Goal: Transaction & Acquisition: Download file/media

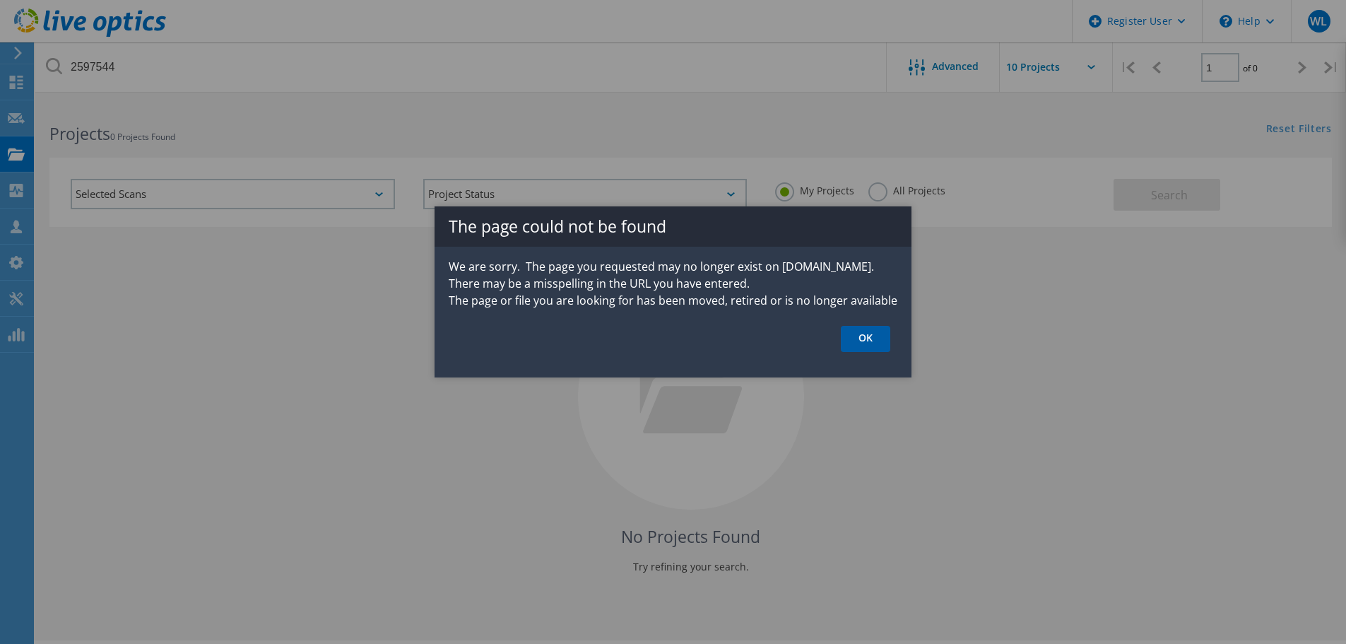
click at [868, 343] on link "OK" at bounding box center [865, 339] width 49 height 26
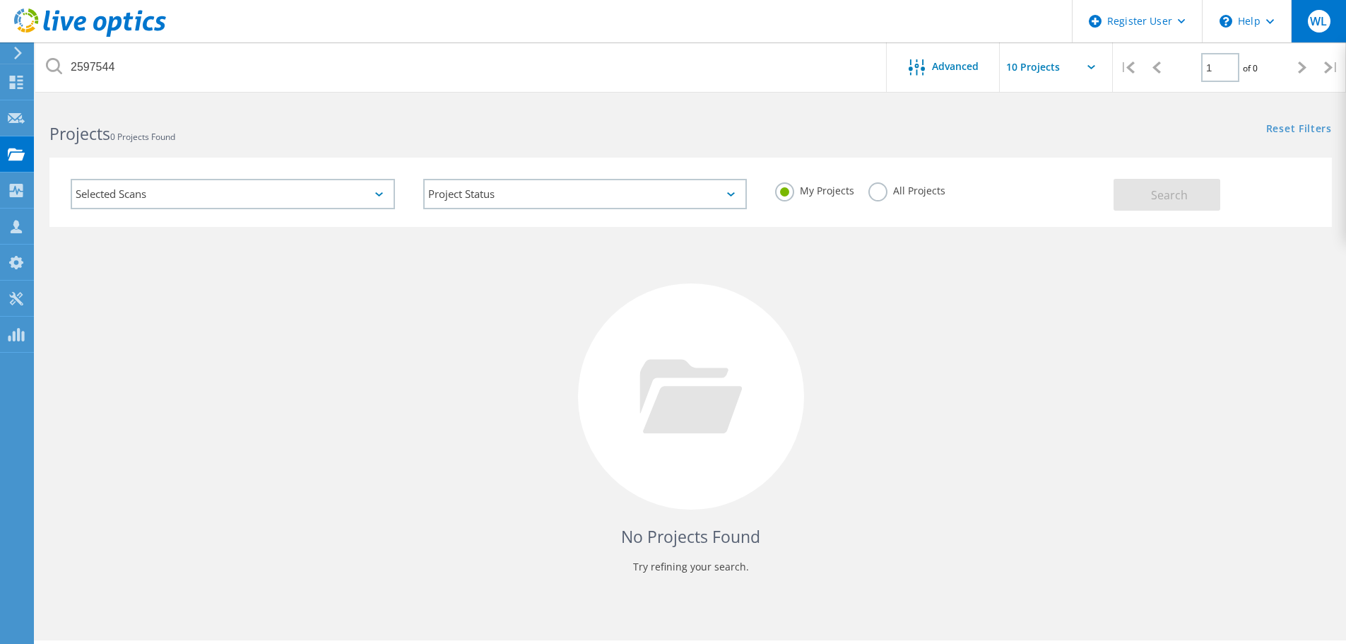
click at [1315, 18] on span "WL" at bounding box center [1318, 21] width 17 height 11
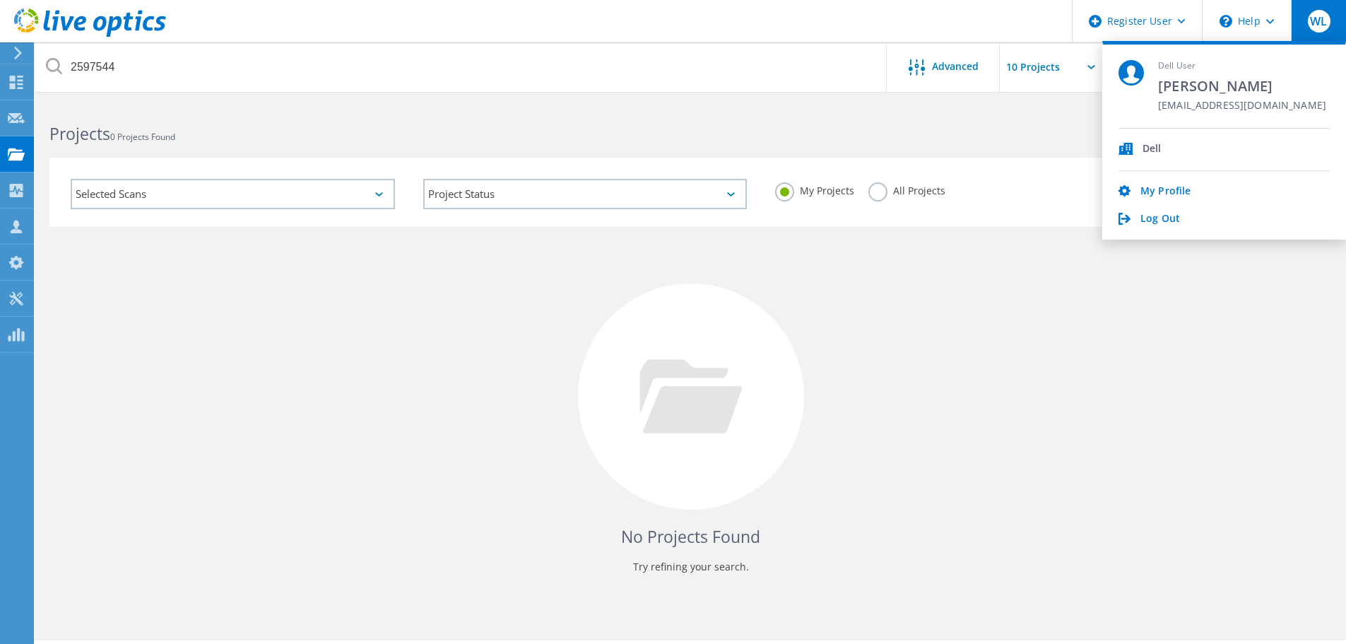
click at [1037, 65] on input "text" at bounding box center [1070, 66] width 141 height 49
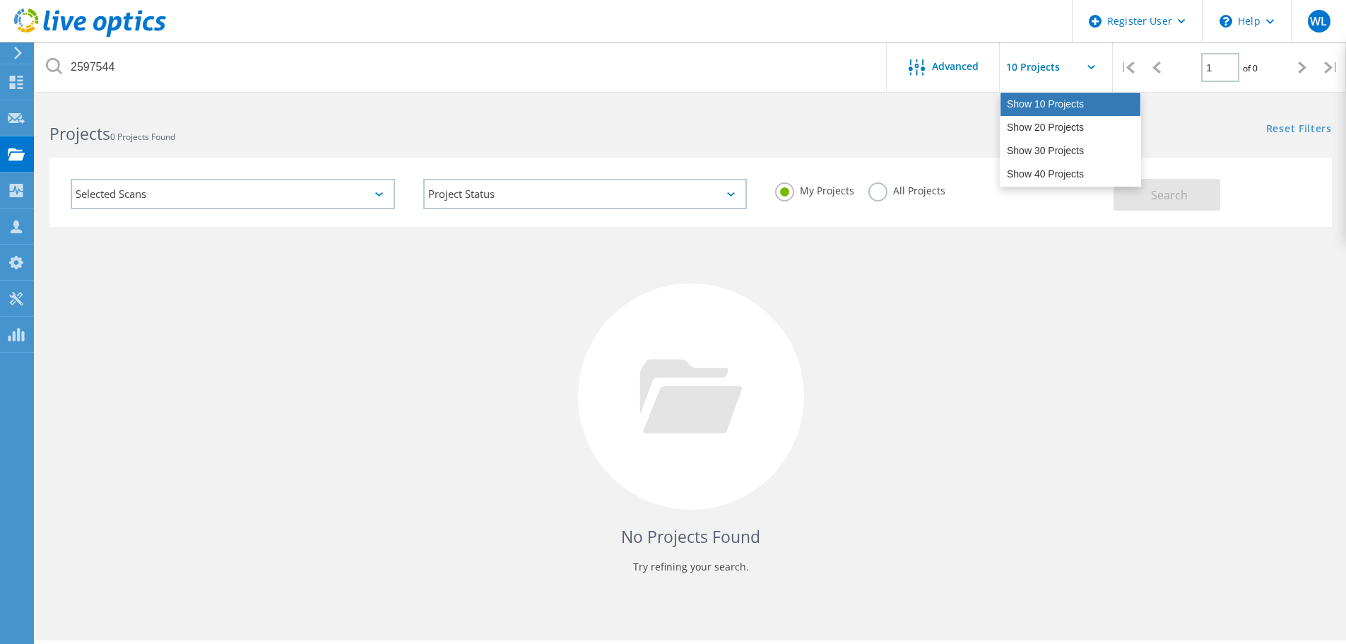
click at [1050, 107] on div "Show 10 Projects" at bounding box center [1070, 104] width 140 height 23
type input "Show 10 Projects"
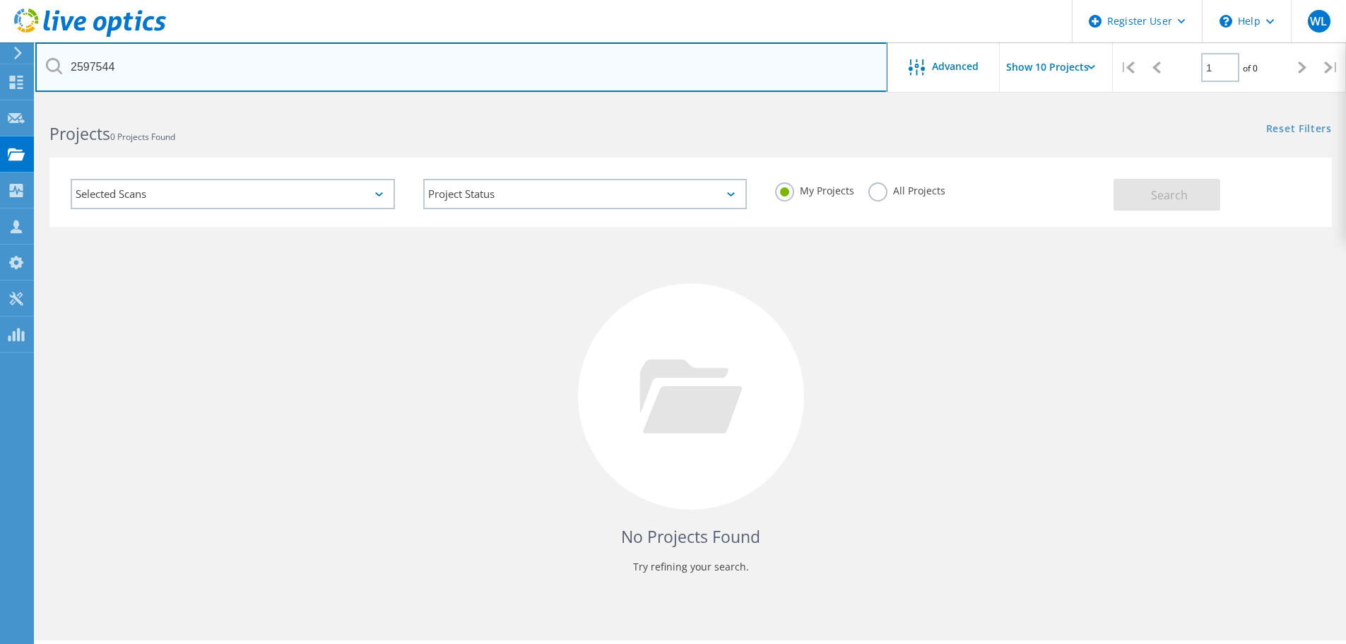
click at [97, 70] on input "2597544" at bounding box center [461, 66] width 852 height 49
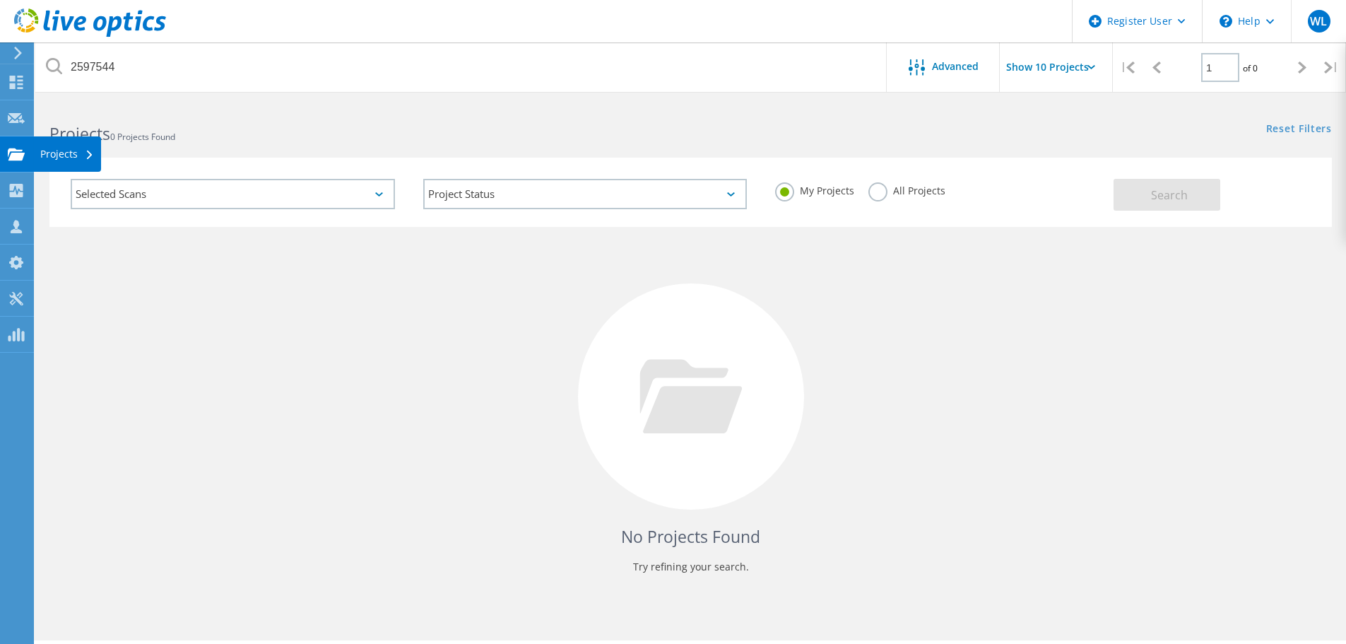
click at [17, 153] on use at bounding box center [16, 154] width 17 height 12
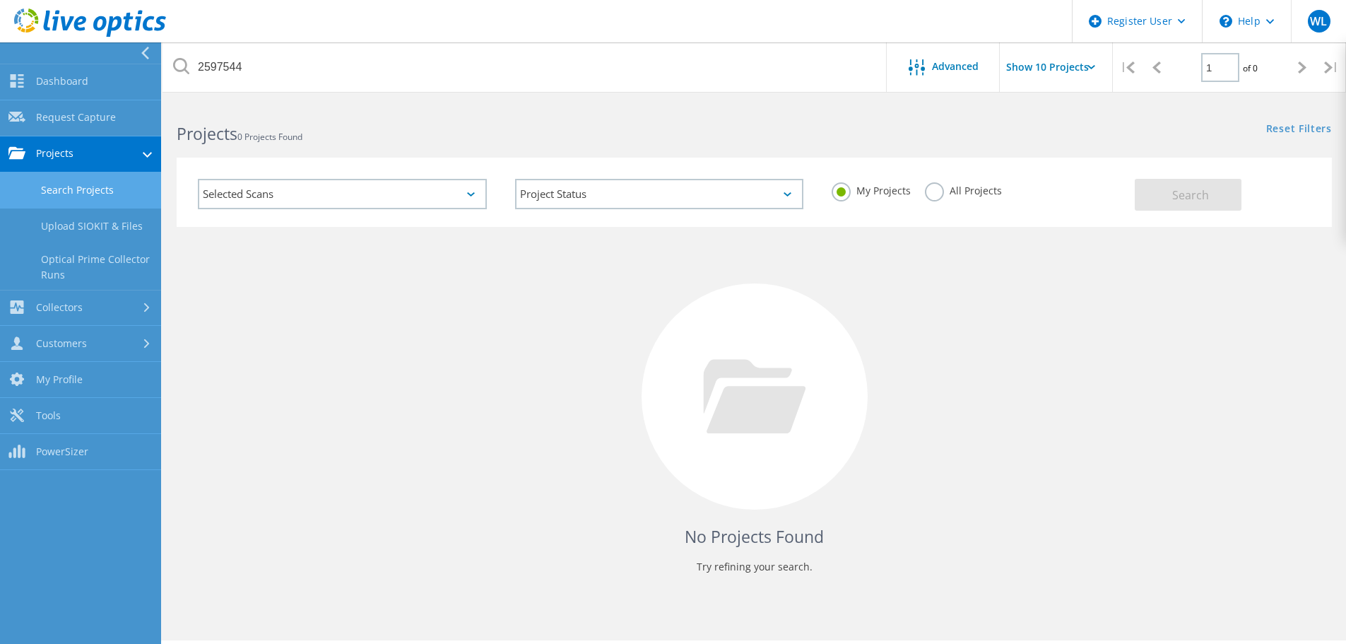
click at [109, 180] on link "Search Projects" at bounding box center [80, 190] width 161 height 36
click at [83, 187] on link "Search Projects" at bounding box center [80, 190] width 161 height 36
click at [97, 194] on link "Search Projects" at bounding box center [80, 190] width 161 height 36
click at [124, 303] on link "Collectors" at bounding box center [80, 308] width 161 height 36
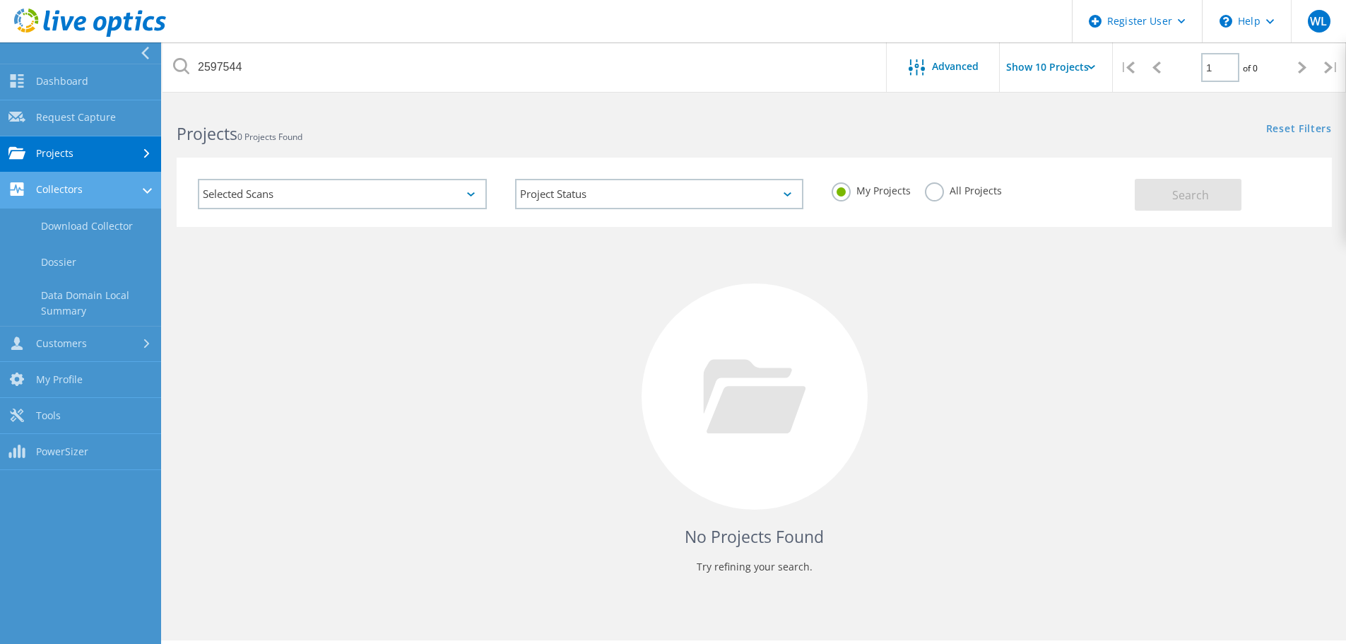
click at [121, 187] on link "Collectors" at bounding box center [80, 190] width 161 height 36
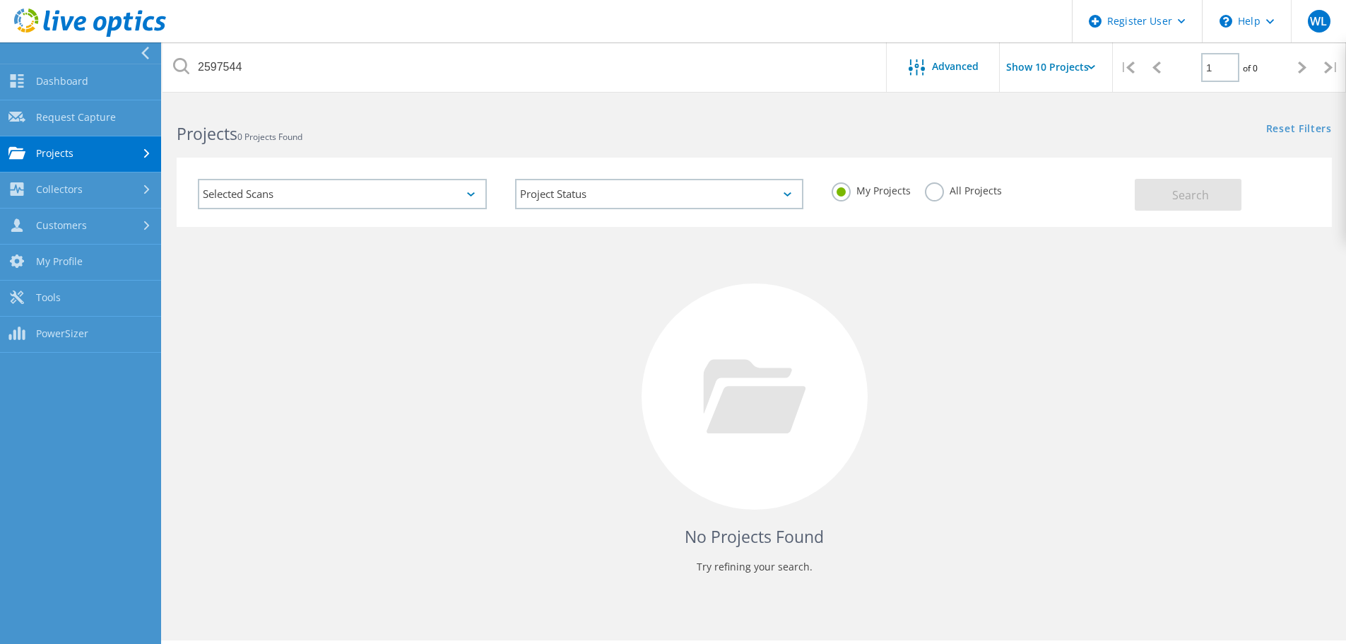
click at [114, 20] on icon at bounding box center [90, 22] width 152 height 29
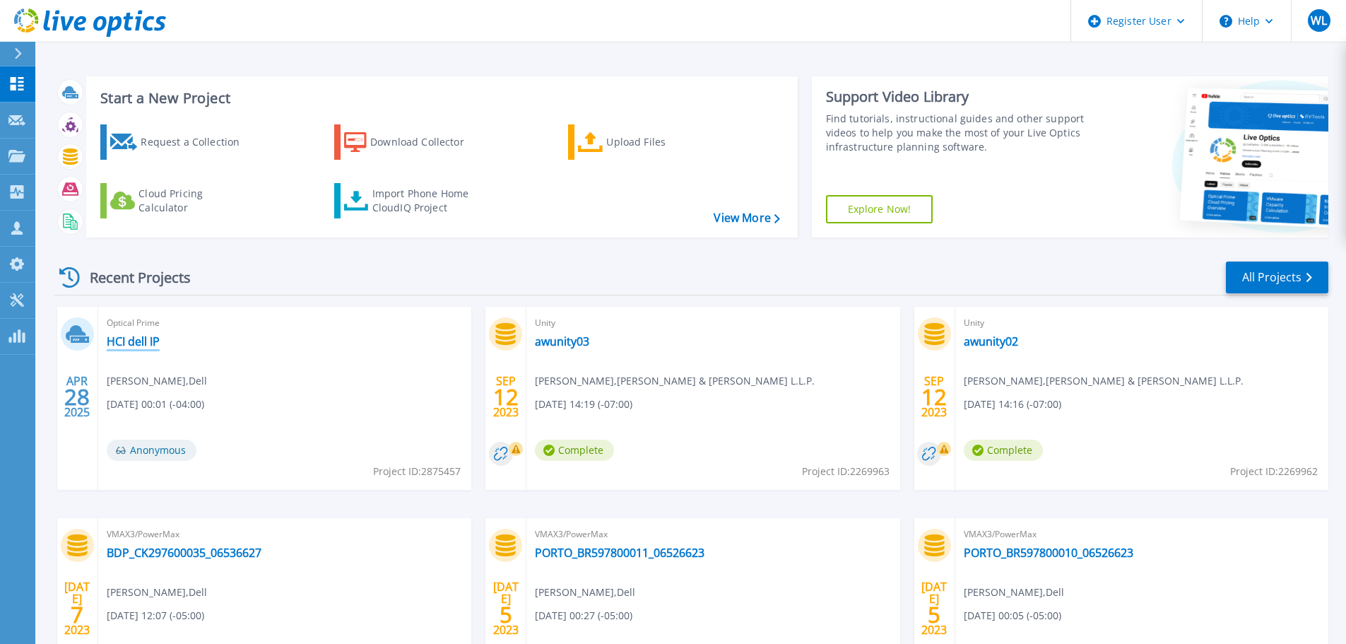
click at [142, 343] on link "HCI dell IP" at bounding box center [133, 341] width 53 height 14
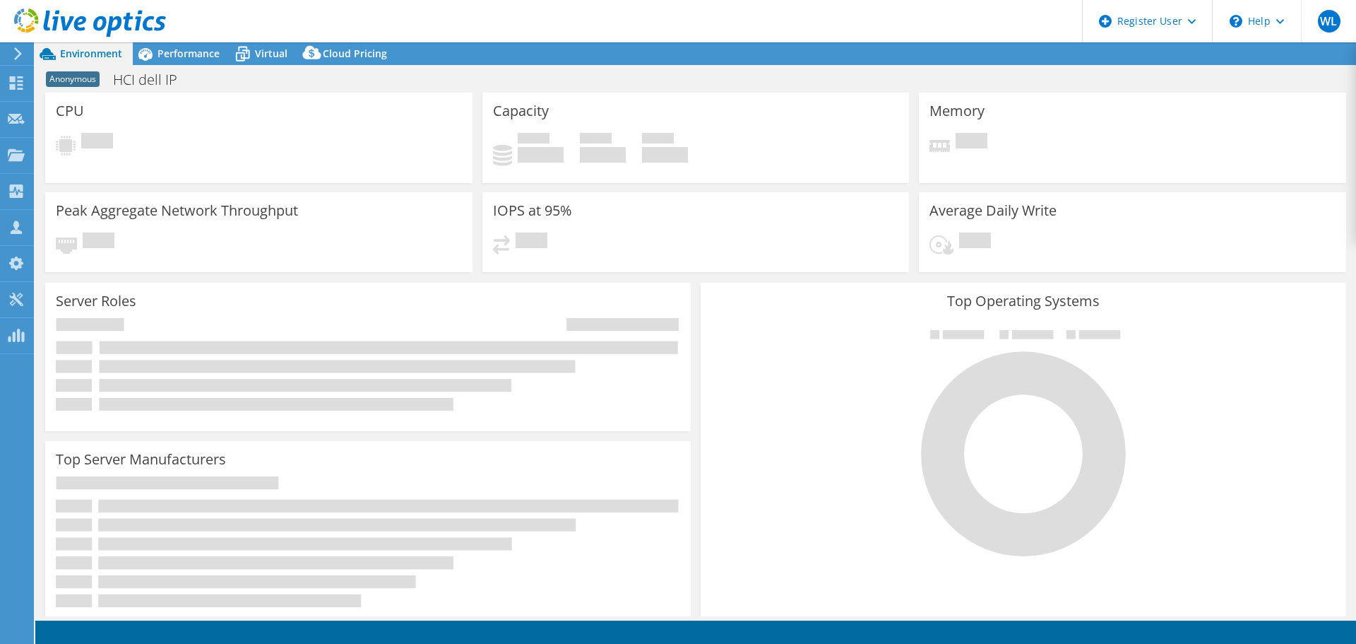
select select "USD"
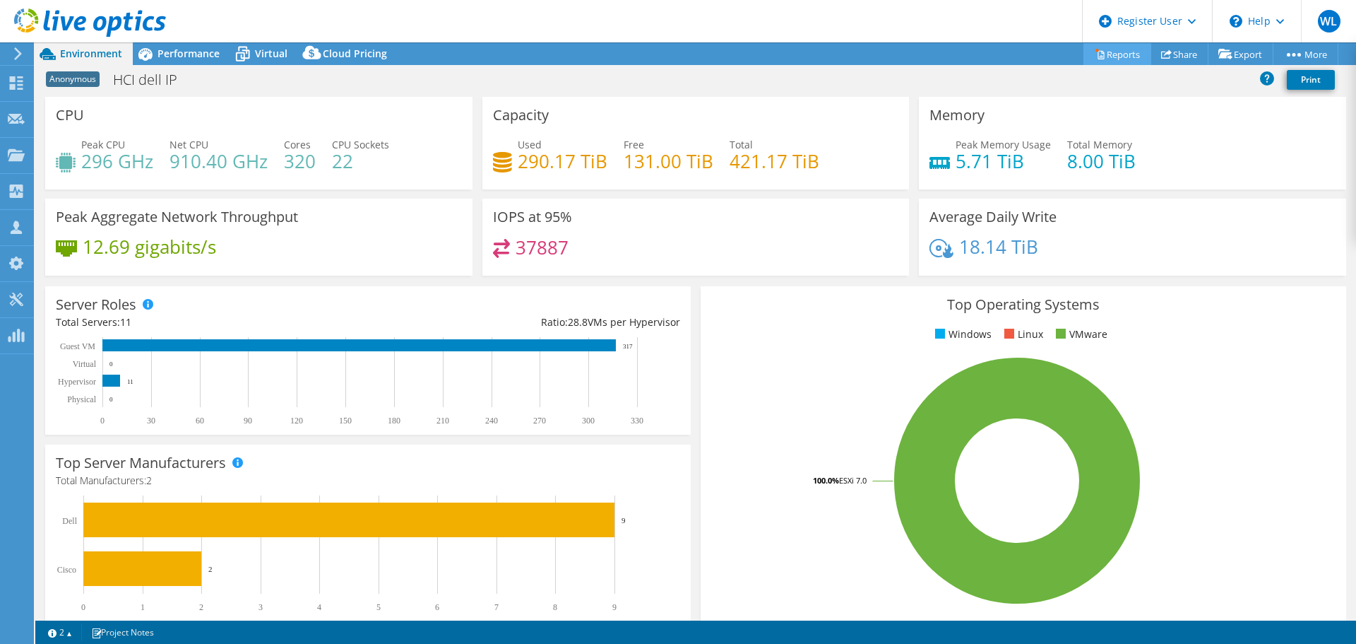
click at [1103, 58] on link "Reports" at bounding box center [1118, 54] width 68 height 22
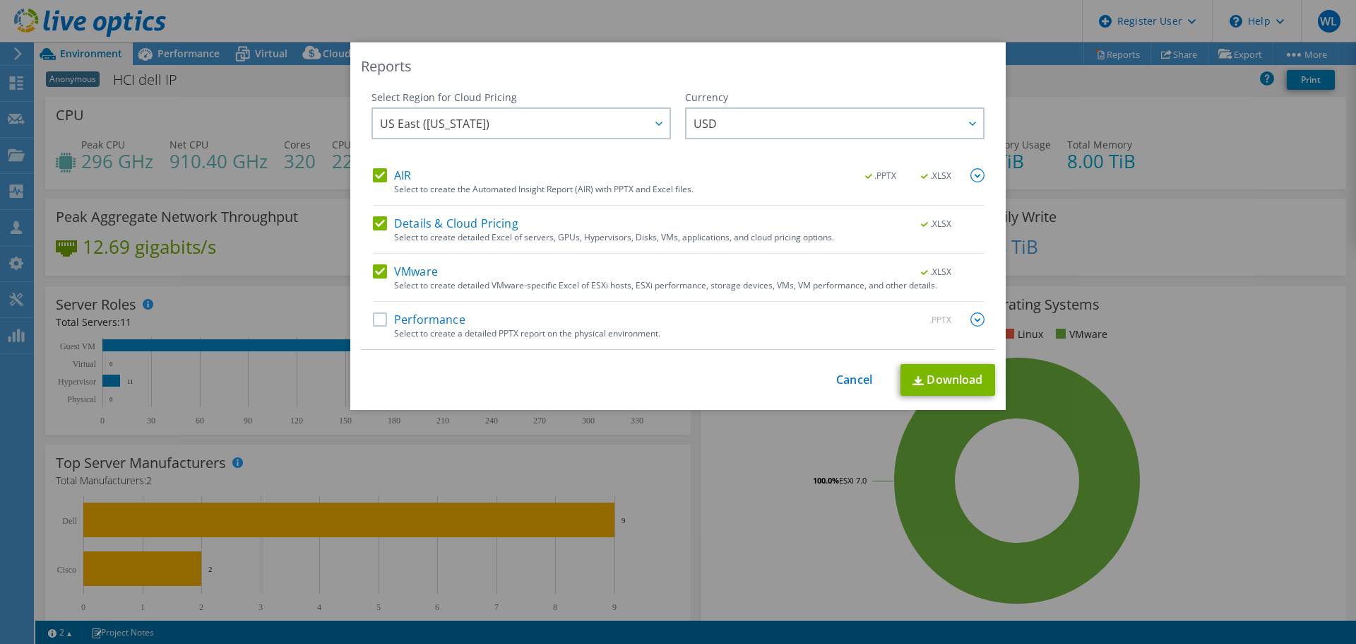
click at [444, 319] on label "Performance" at bounding box center [419, 319] width 93 height 14
click at [0, 0] on input "Performance" at bounding box center [0, 0] width 0 height 0
click at [950, 379] on link "Download" at bounding box center [948, 380] width 95 height 32
